Goal: Find specific page/section: Find specific page/section

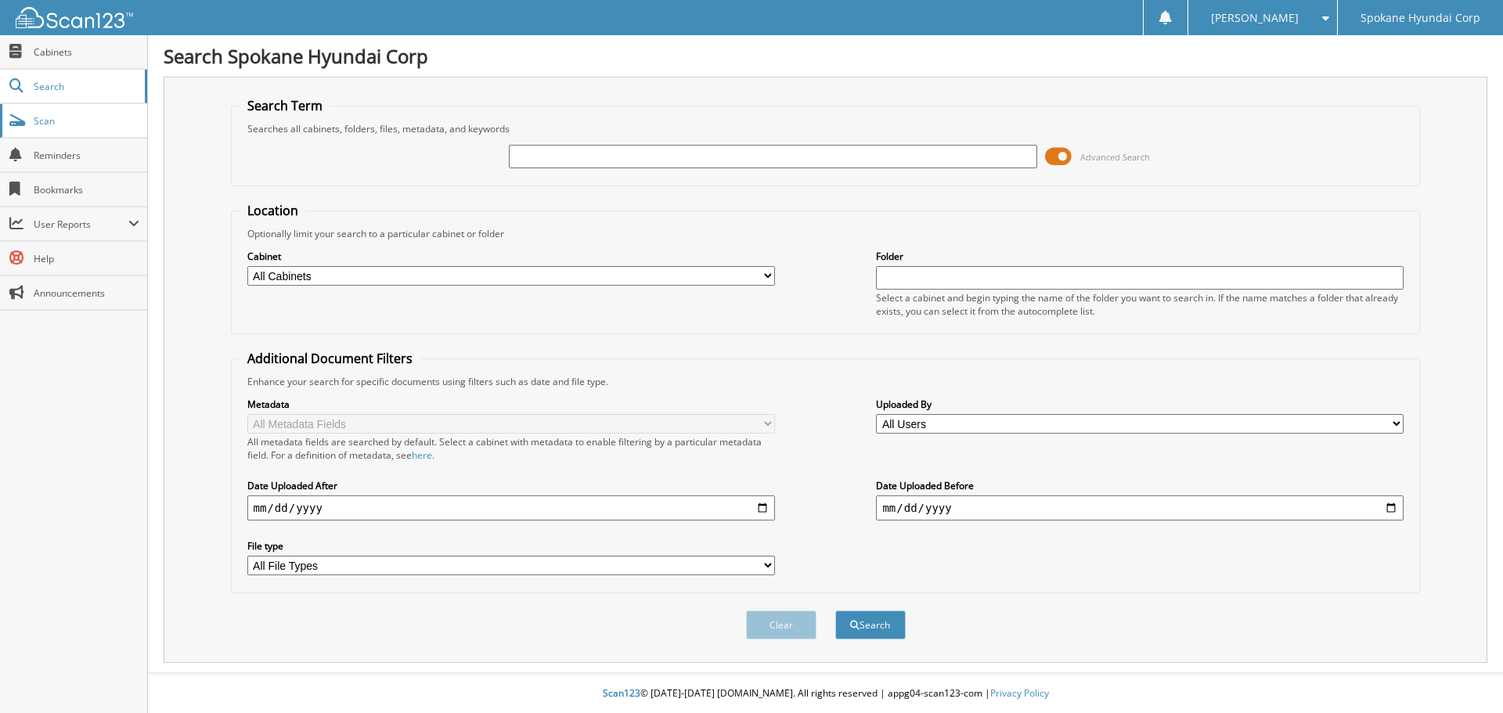
click at [67, 121] on span "Scan" at bounding box center [87, 120] width 106 height 13
click at [616, 156] on input "text" at bounding box center [773, 156] width 528 height 23
type input "34448"
click at [836, 611] on button "Search" at bounding box center [871, 625] width 70 height 29
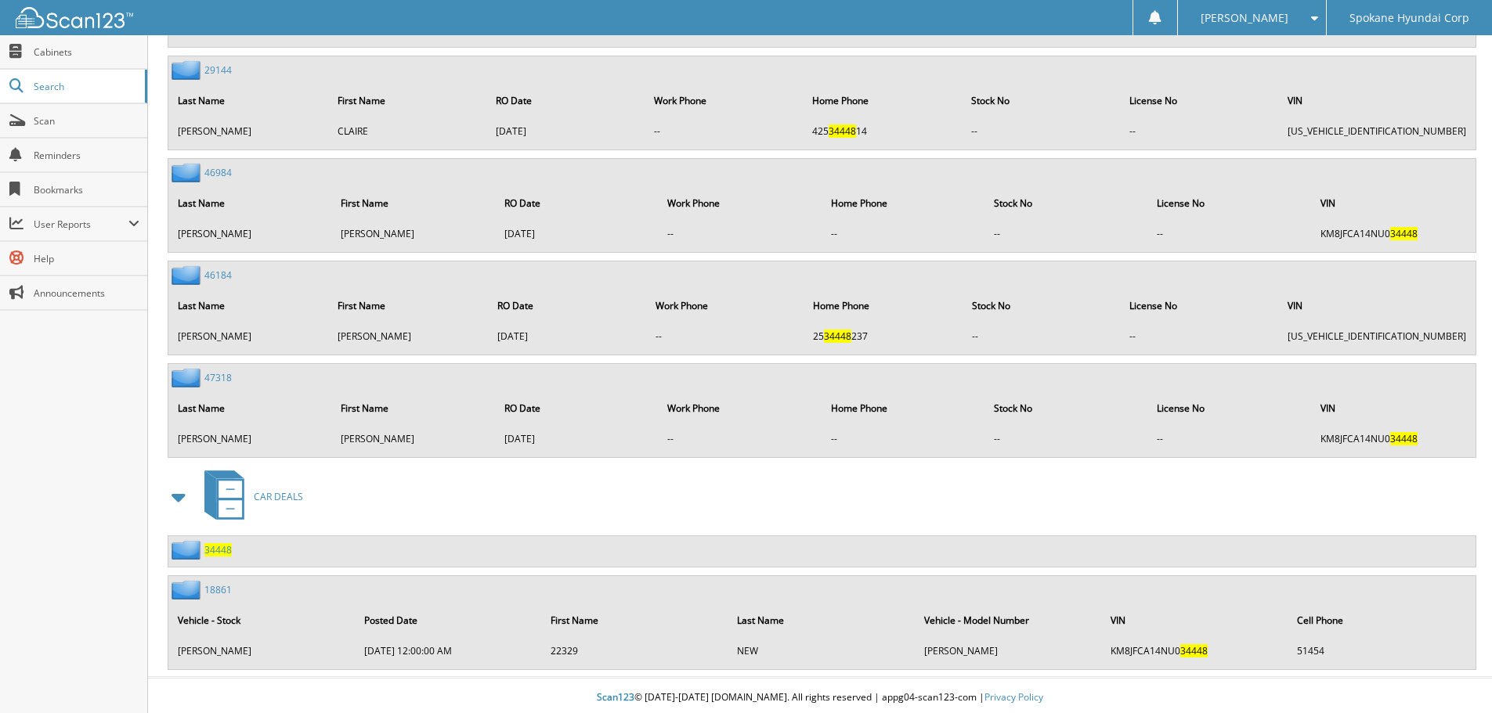
scroll to position [1152, 0]
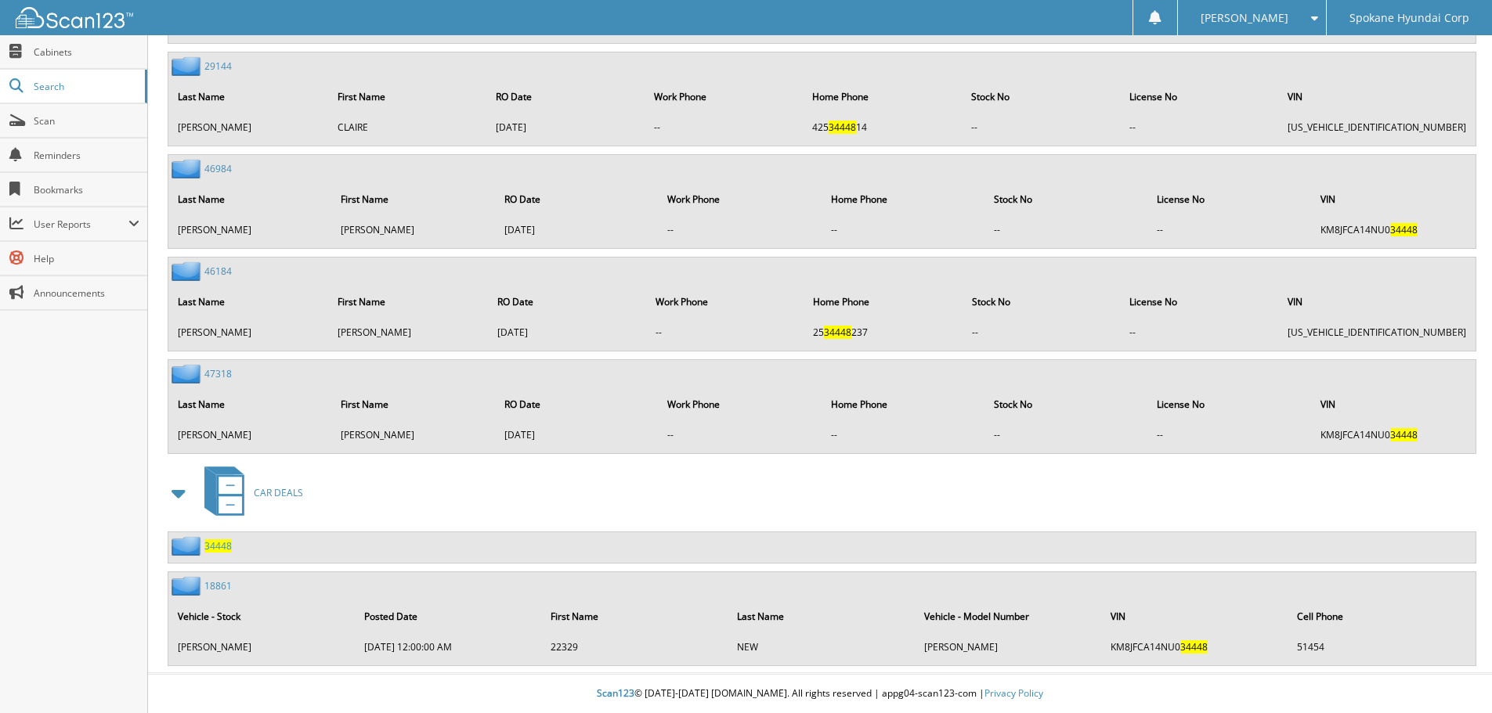
click at [216, 543] on span "34448" at bounding box center [217, 546] width 27 height 13
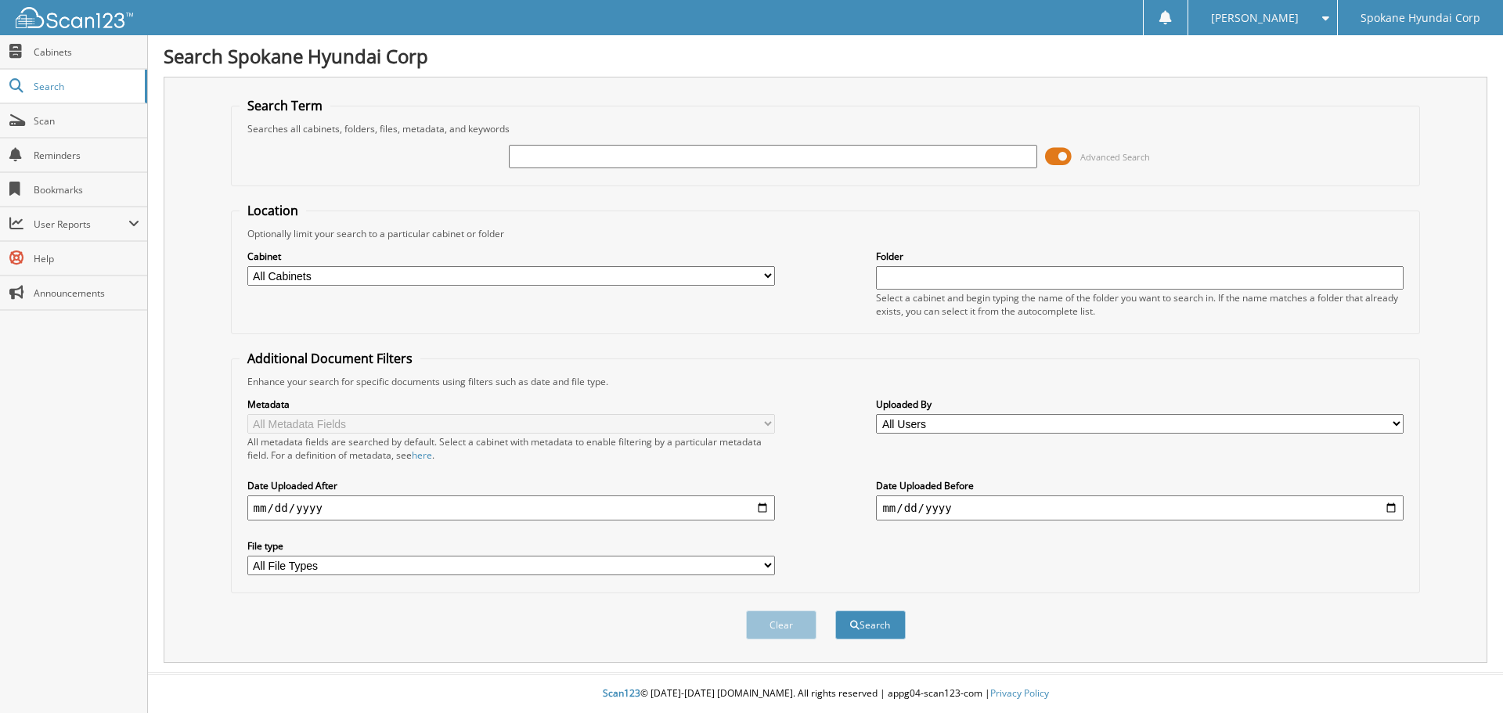
click at [521, 159] on input "text" at bounding box center [773, 156] width 528 height 23
type input "34334"
click at [836, 611] on button "Search" at bounding box center [871, 625] width 70 height 29
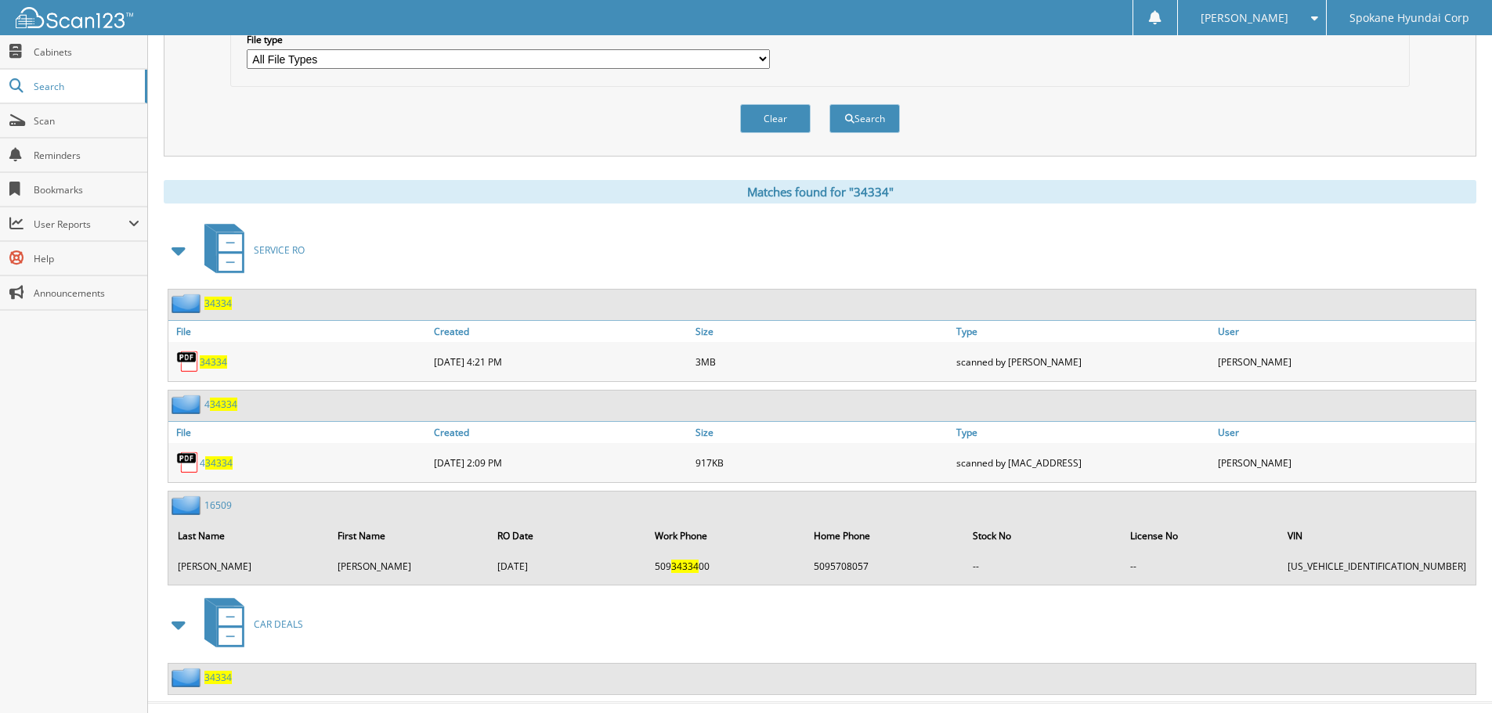
scroll to position [536, 0]
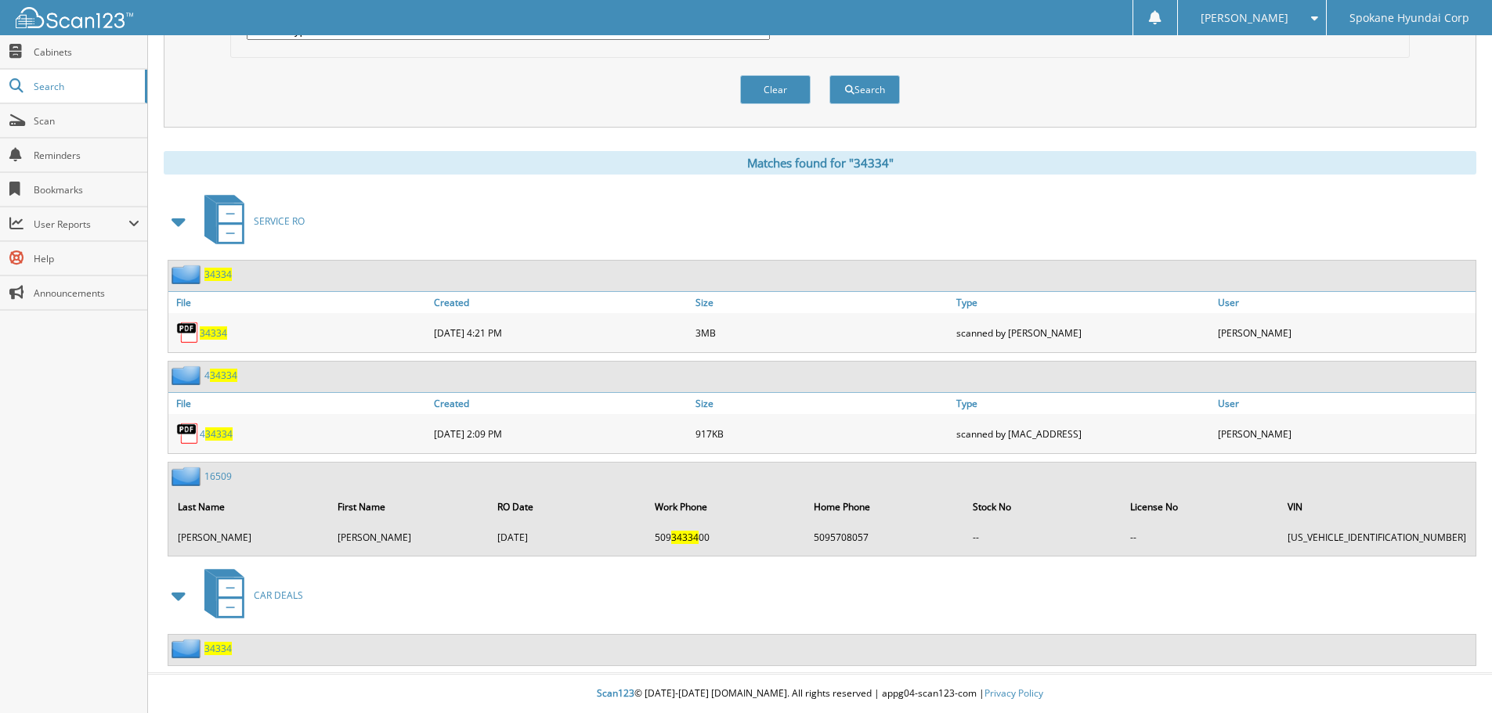
click at [213, 644] on span "34334" at bounding box center [217, 648] width 27 height 13
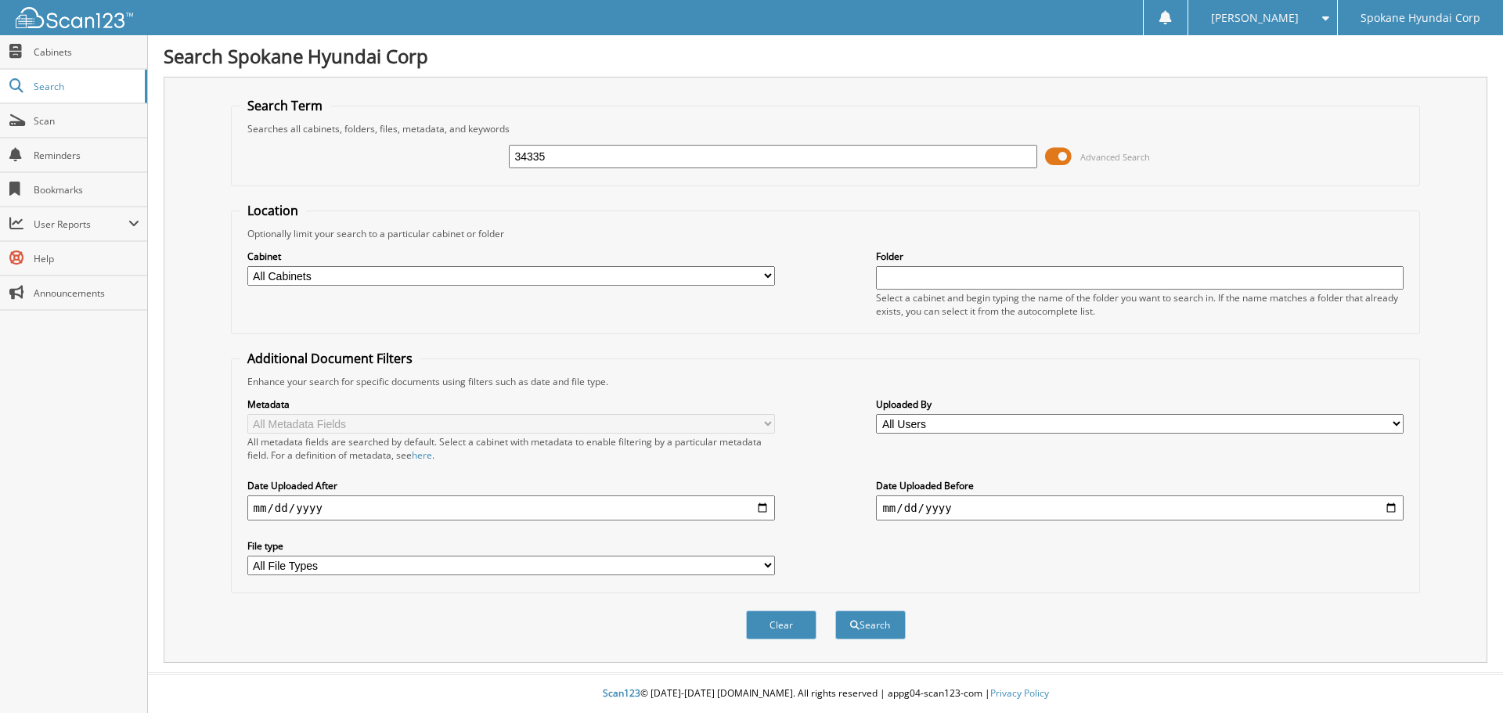
type input "34335"
click at [836, 611] on button "Search" at bounding box center [871, 625] width 70 height 29
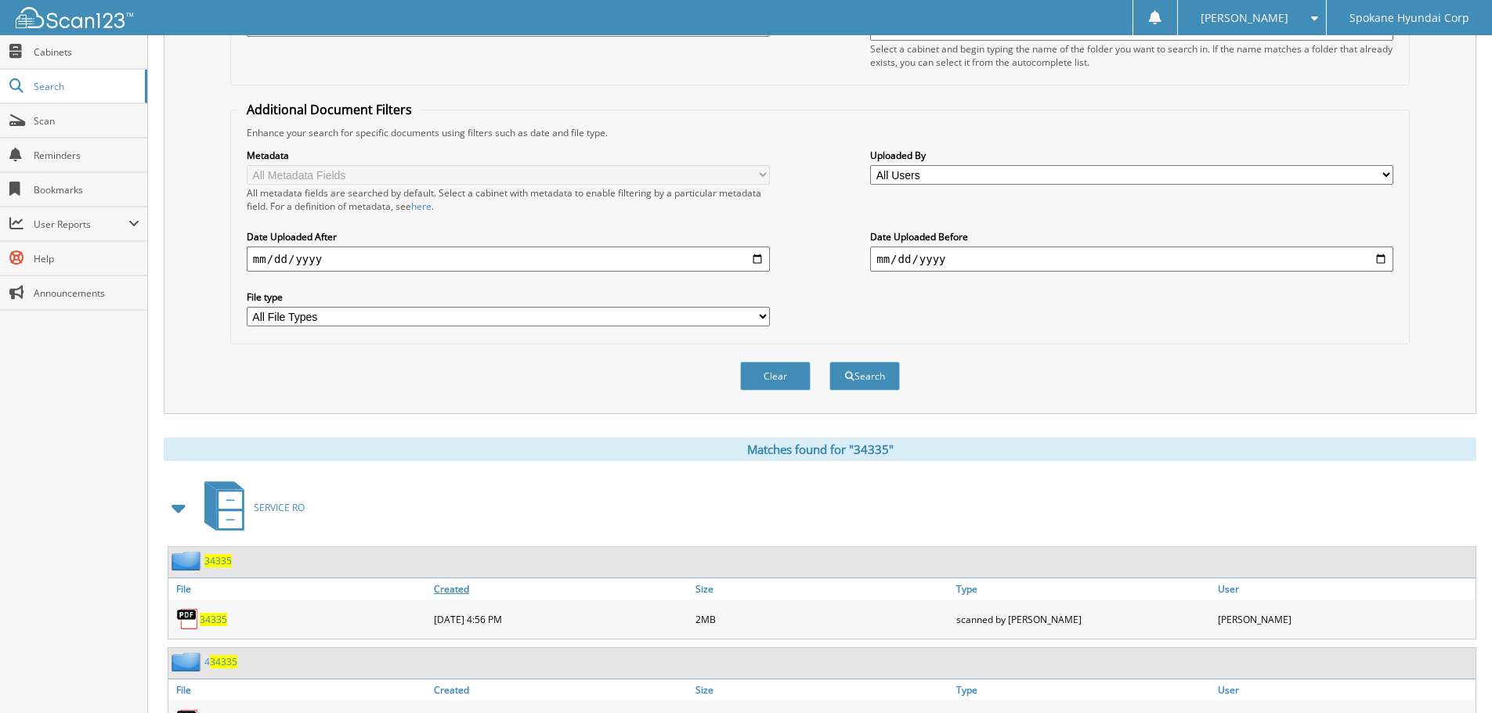
scroll to position [434, 0]
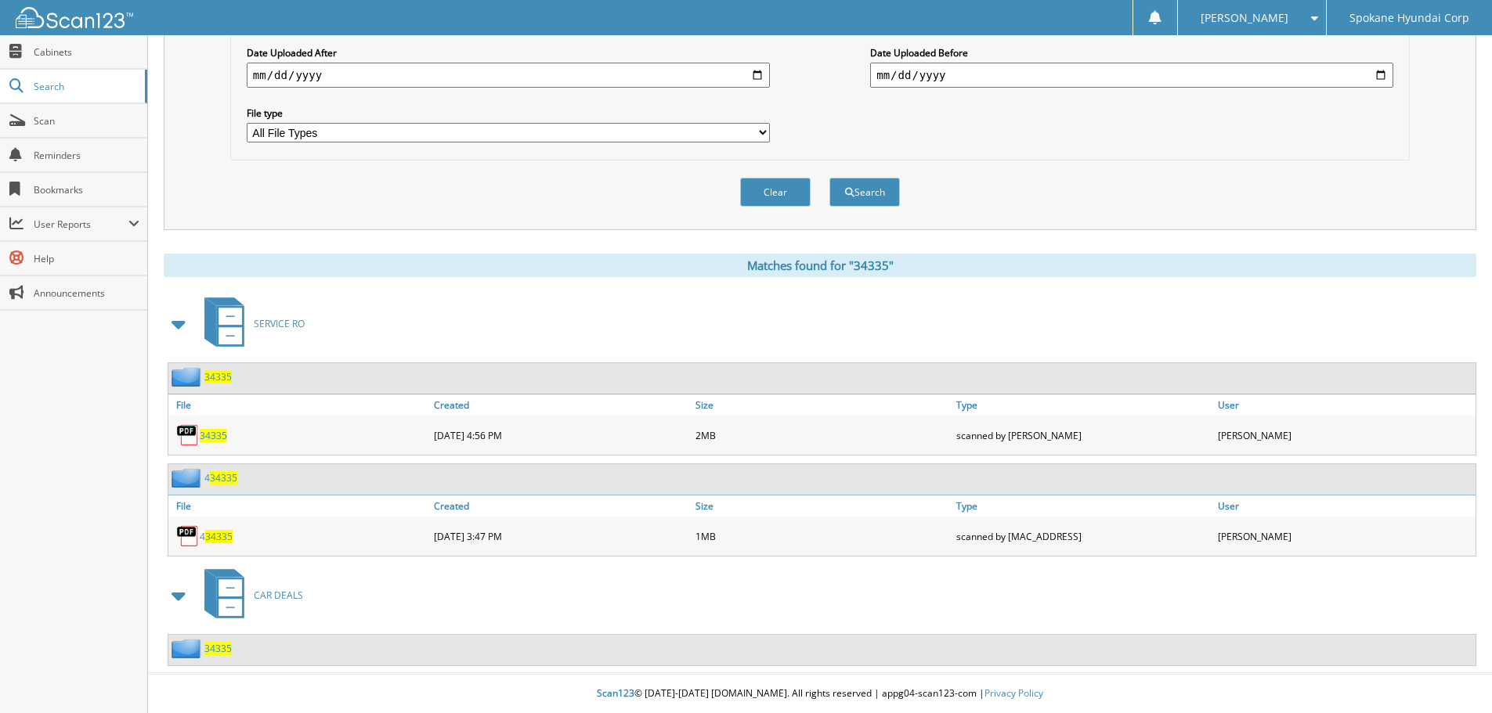
click at [222, 649] on span "34335" at bounding box center [217, 648] width 27 height 13
